Goal: Navigation & Orientation: Find specific page/section

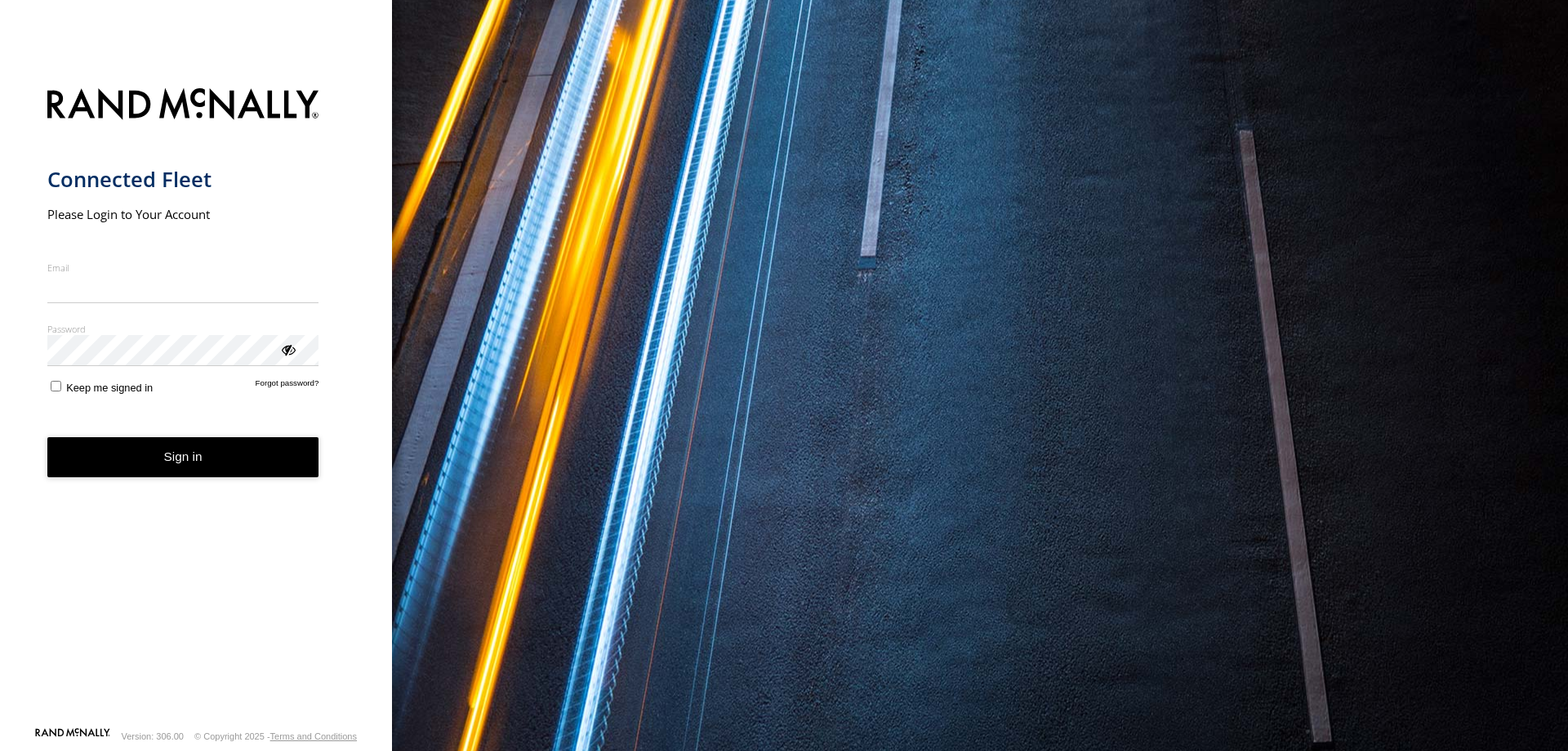
type input "**********"
click at [169, 474] on button "Sign in" at bounding box center [183, 457] width 272 height 40
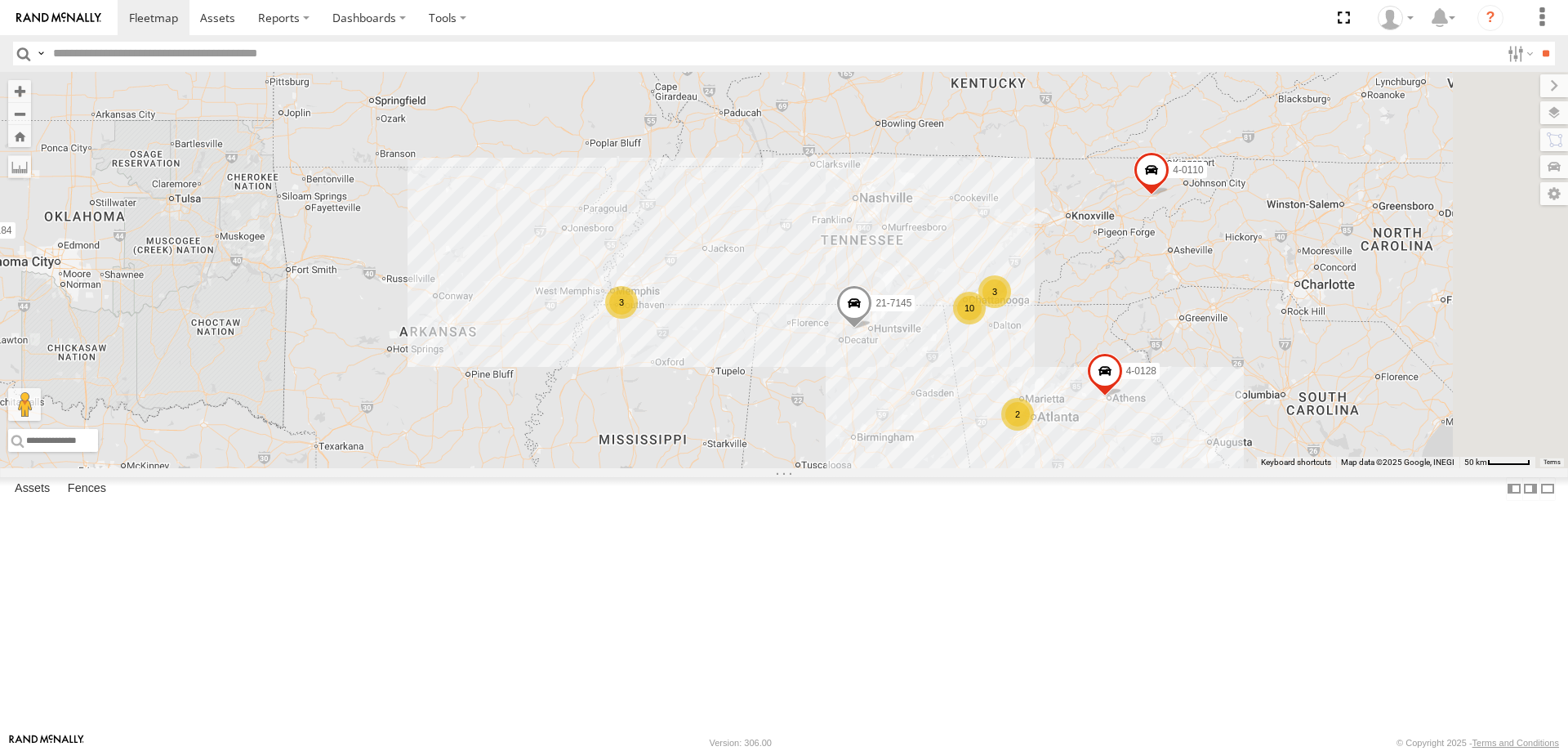
drag, startPoint x: 1145, startPoint y: 379, endPoint x: 1142, endPoint y: 344, distance: 35.1
click at [1142, 344] on div "3-7194 3-7181 21-7145 3-7184 3-7198 3-7179 4-0110 3 10 3 4-0128 2" at bounding box center [784, 270] width 1568 height 396
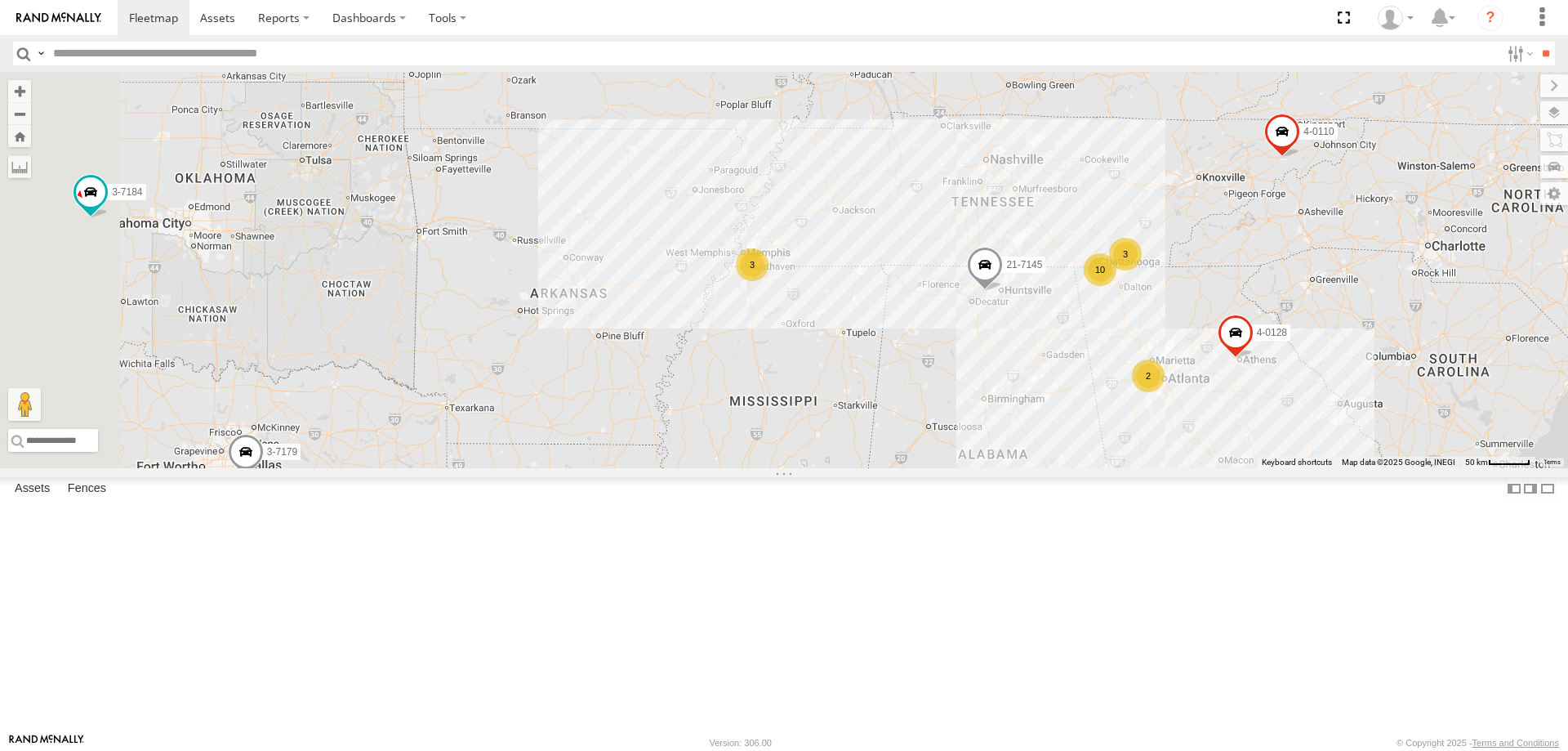
drag, startPoint x: 959, startPoint y: 396, endPoint x: 1042, endPoint y: 387, distance: 83.5
click at [1093, 376] on div "3-7194 3-7181 21-7145 3-7184 3-7198 3-7179 4-0110 3 10 3 4-0128 2" at bounding box center [784, 270] width 1568 height 396
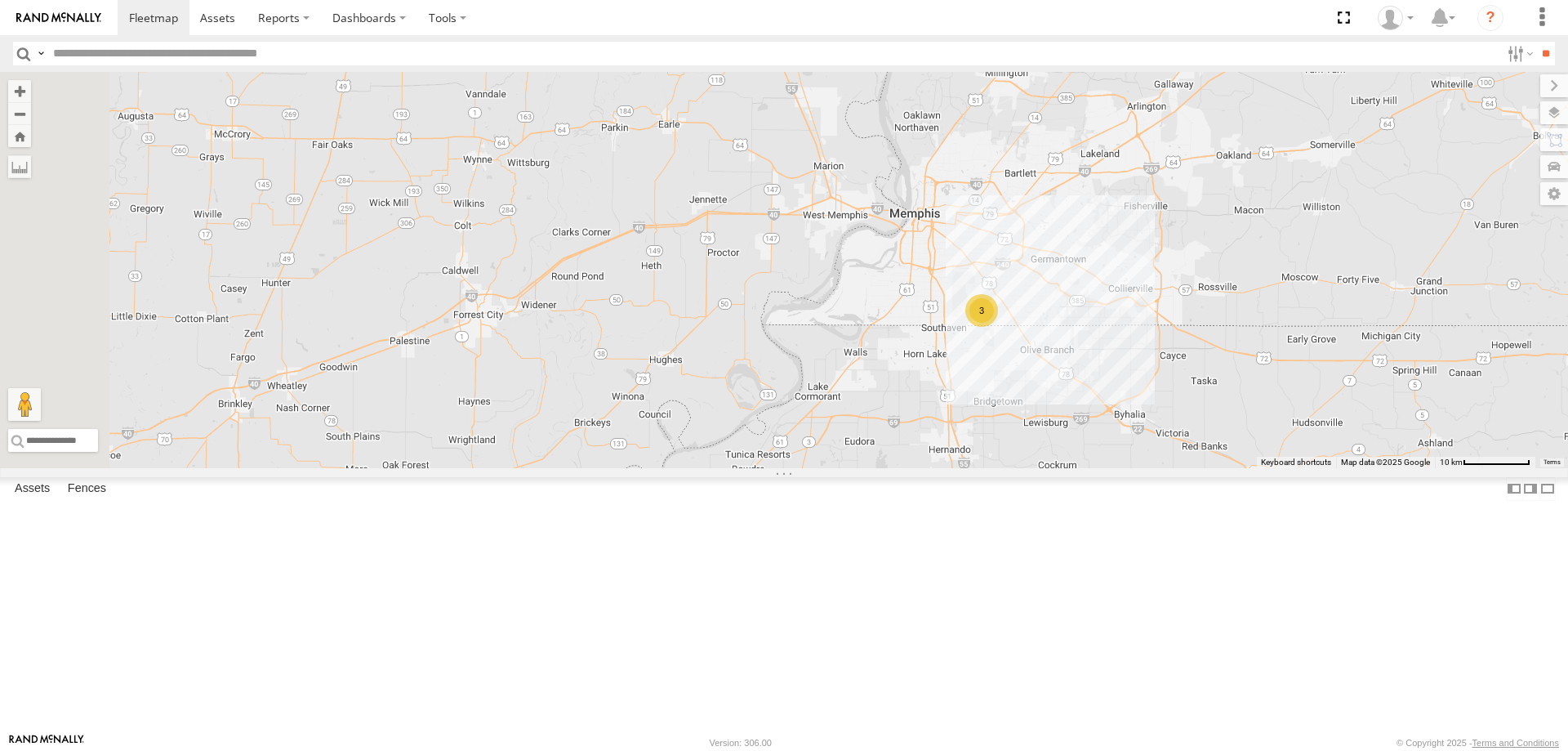
click at [998, 326] on div "3" at bounding box center [981, 310] width 33 height 33
